Goal: Find specific page/section: Find specific page/section

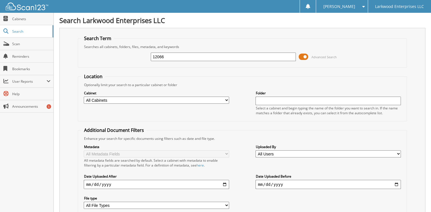
type input "12066"
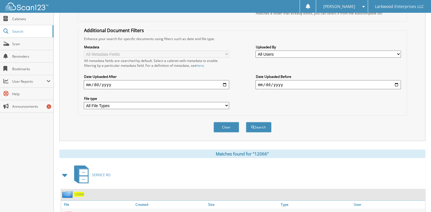
scroll to position [122, 0]
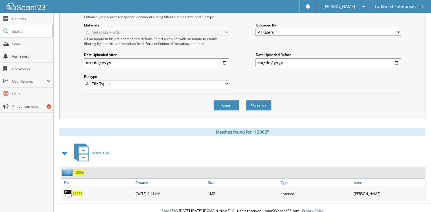
click at [75, 191] on span "12066" at bounding box center [77, 193] width 10 height 5
